Goal: Information Seeking & Learning: Find specific page/section

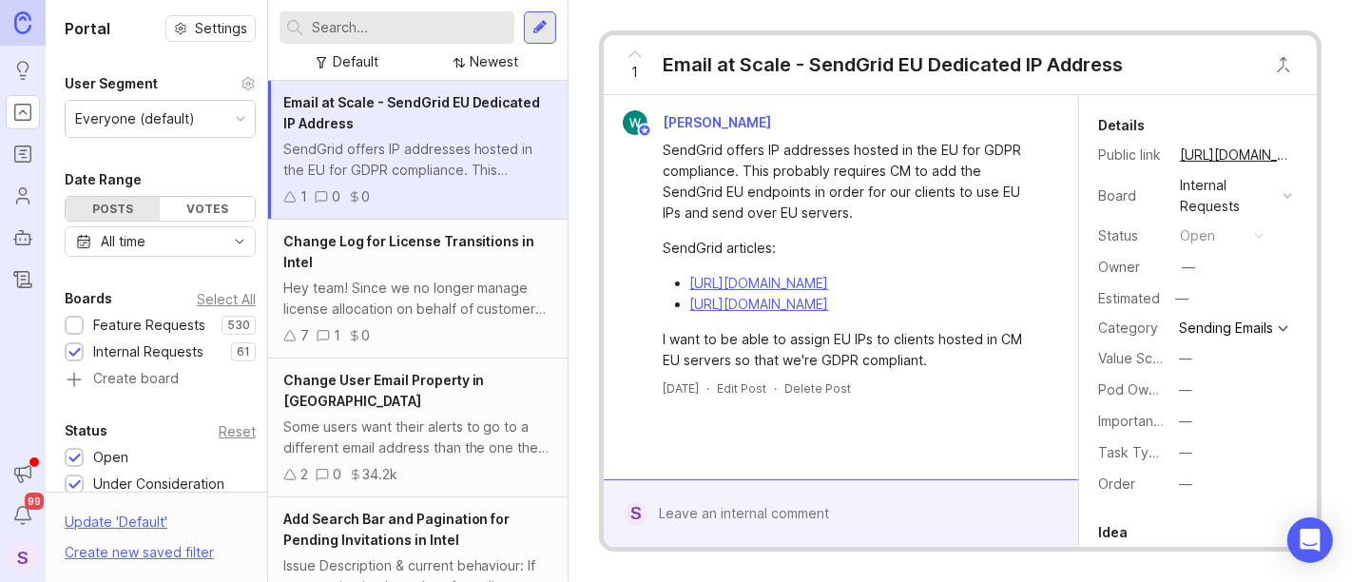
click at [362, 34] on input "text" at bounding box center [409, 27] width 195 height 21
type input "analytics"
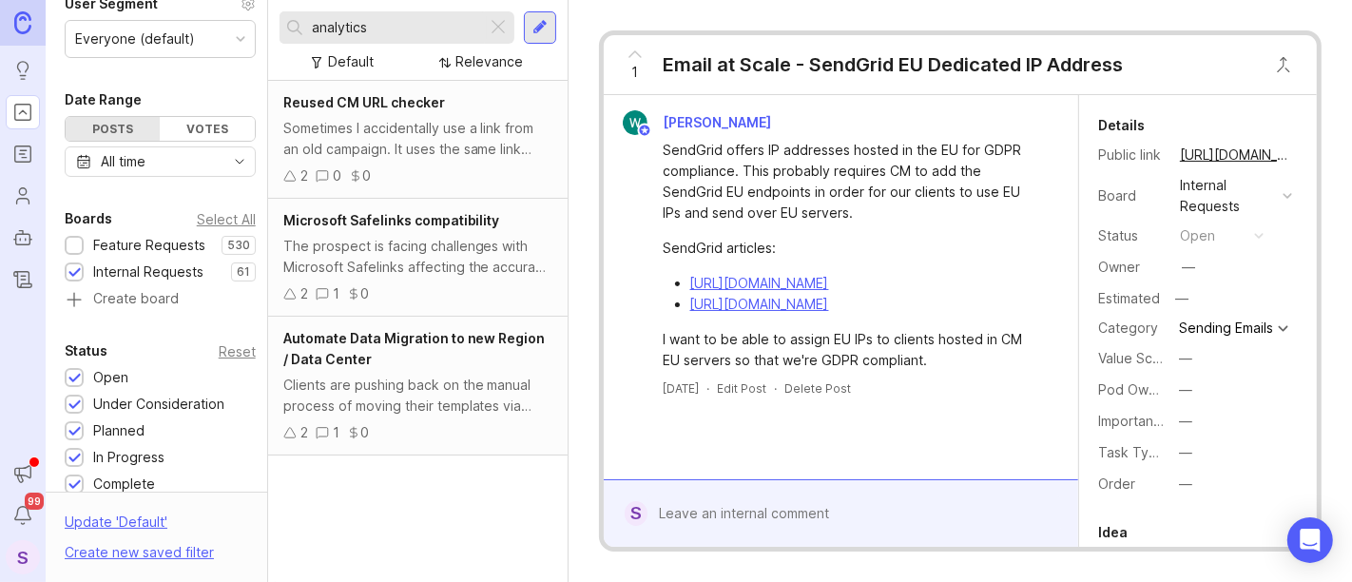
scroll to position [82, 0]
click at [76, 239] on div at bounding box center [74, 245] width 12 height 14
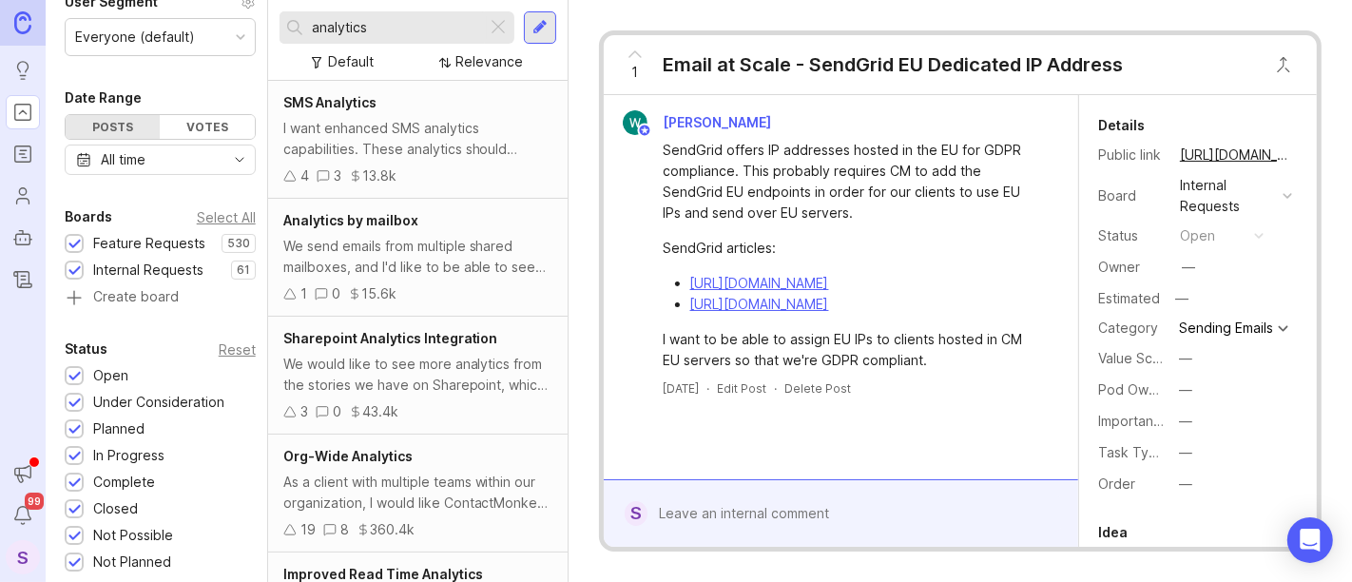
click at [77, 267] on div at bounding box center [74, 271] width 12 height 14
click at [472, 55] on div "Relevance" at bounding box center [488, 61] width 67 height 21
click at [470, 68] on div "Relevance" at bounding box center [488, 61] width 67 height 21
click at [334, 58] on div "Default" at bounding box center [351, 61] width 46 height 21
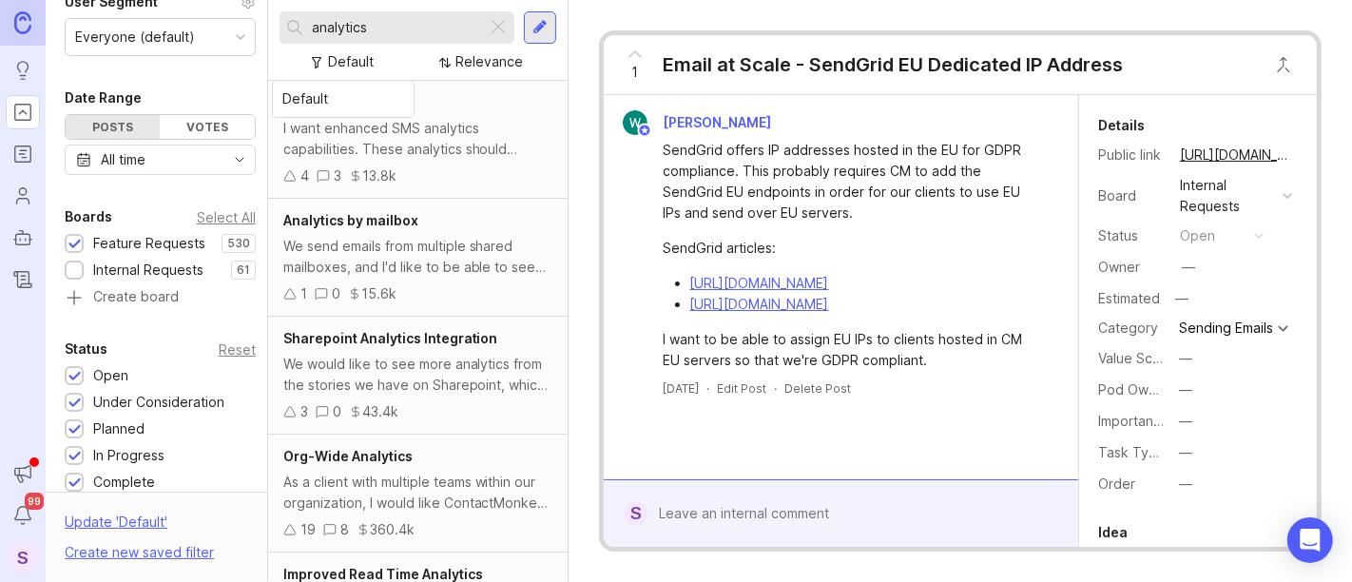
click at [334, 58] on div "Default" at bounding box center [351, 61] width 46 height 21
click at [385, 26] on input "analytics" at bounding box center [395, 27] width 167 height 21
click at [544, 29] on div at bounding box center [539, 27] width 15 height 17
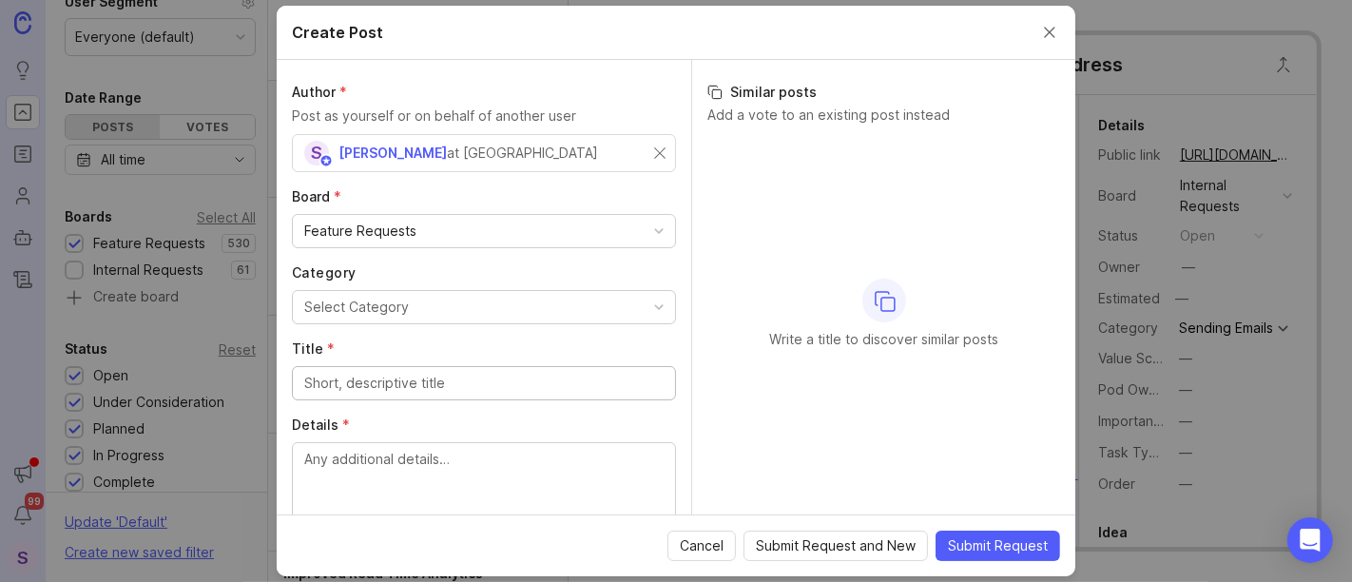
click at [1050, 30] on button "Close create post modal" at bounding box center [1049, 32] width 21 height 21
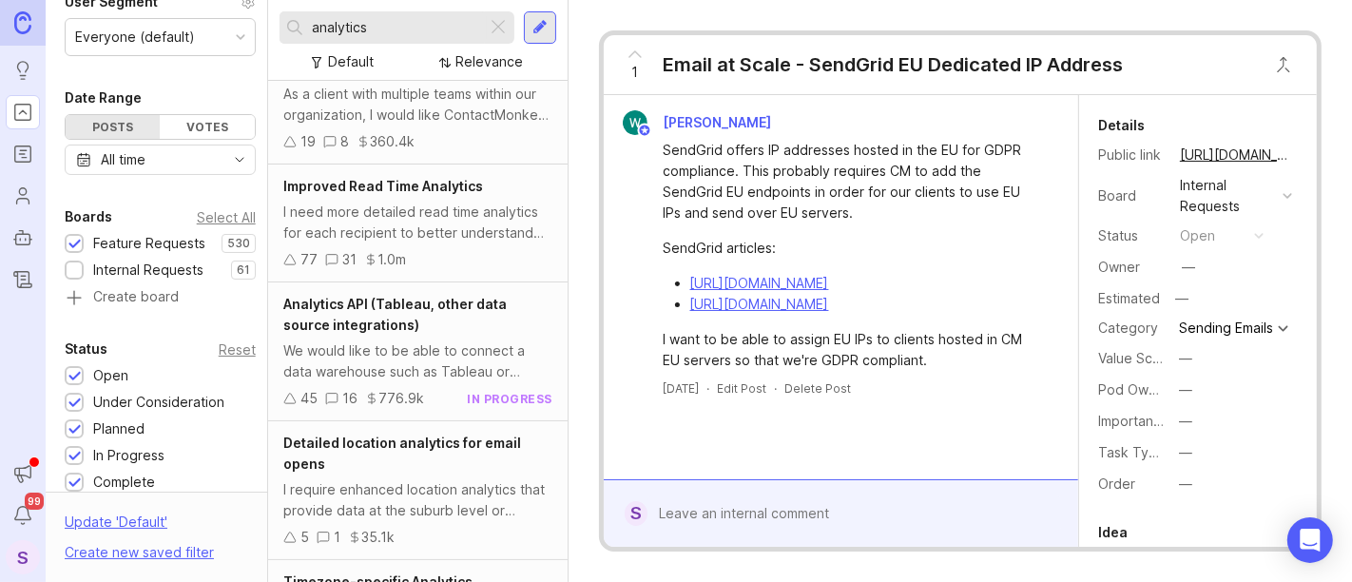
scroll to position [388, 0]
click at [475, 232] on div "I need more detailed read time analytics for each recipient to better understan…" at bounding box center [417, 223] width 269 height 42
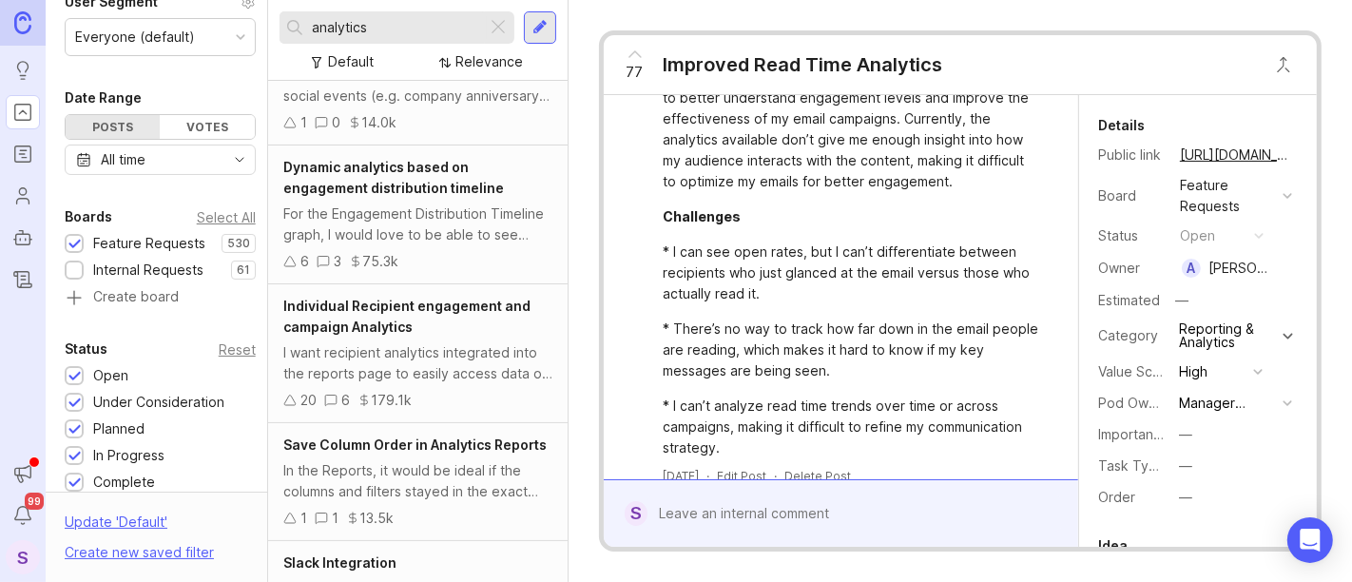
scroll to position [1059, 0]
